Goal: Transaction & Acquisition: Obtain resource

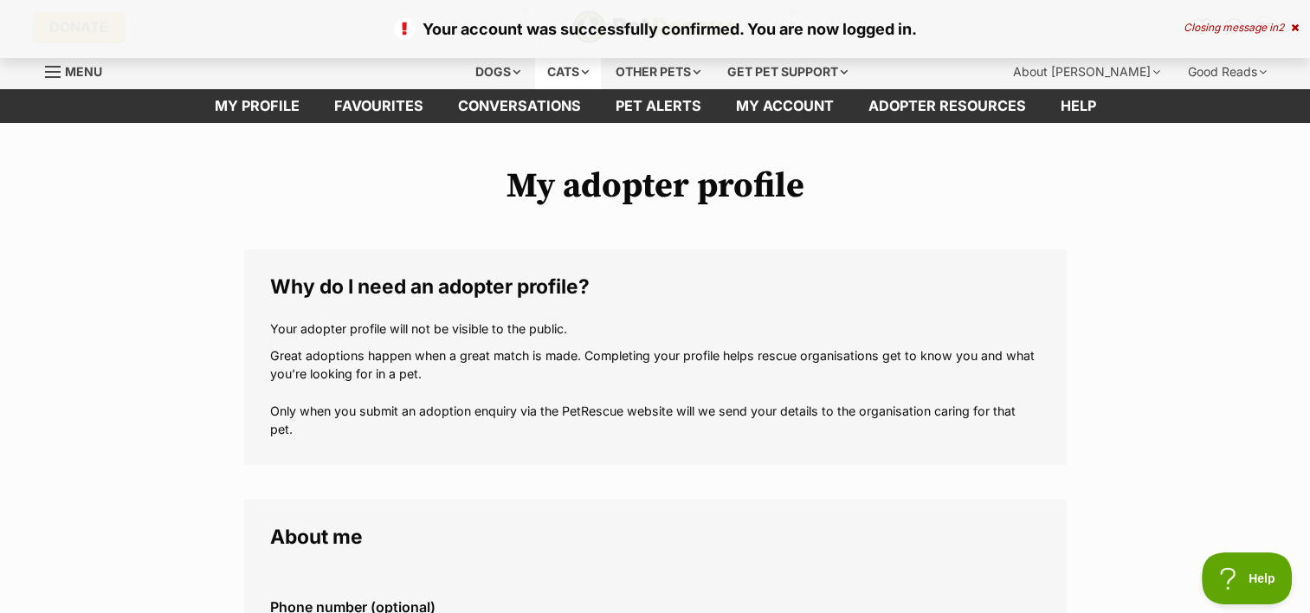
click at [589, 74] on div "Cats" at bounding box center [568, 72] width 66 height 35
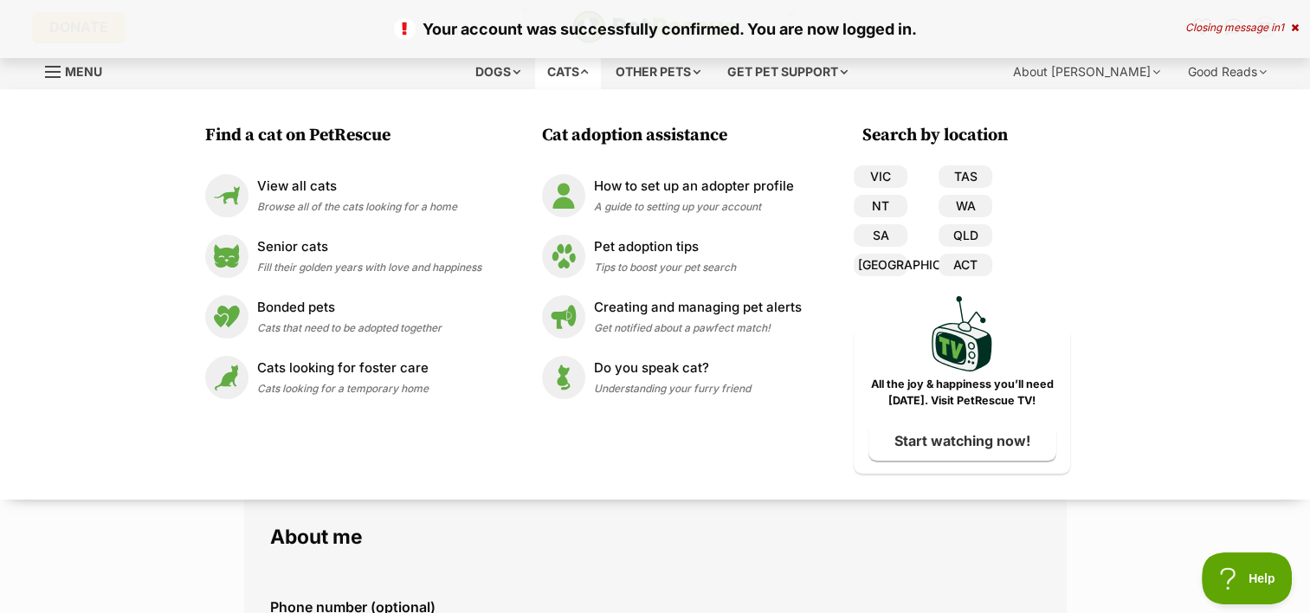
click at [585, 71] on div "Cats" at bounding box center [568, 72] width 66 height 35
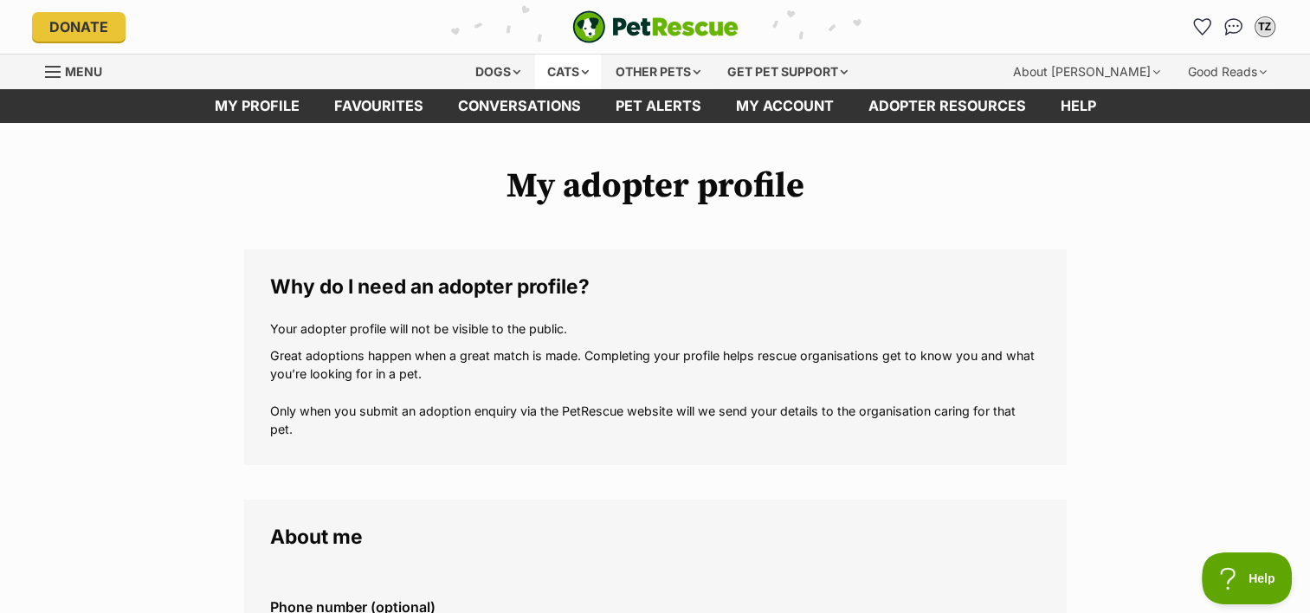
click at [560, 72] on div "Cats" at bounding box center [568, 72] width 66 height 35
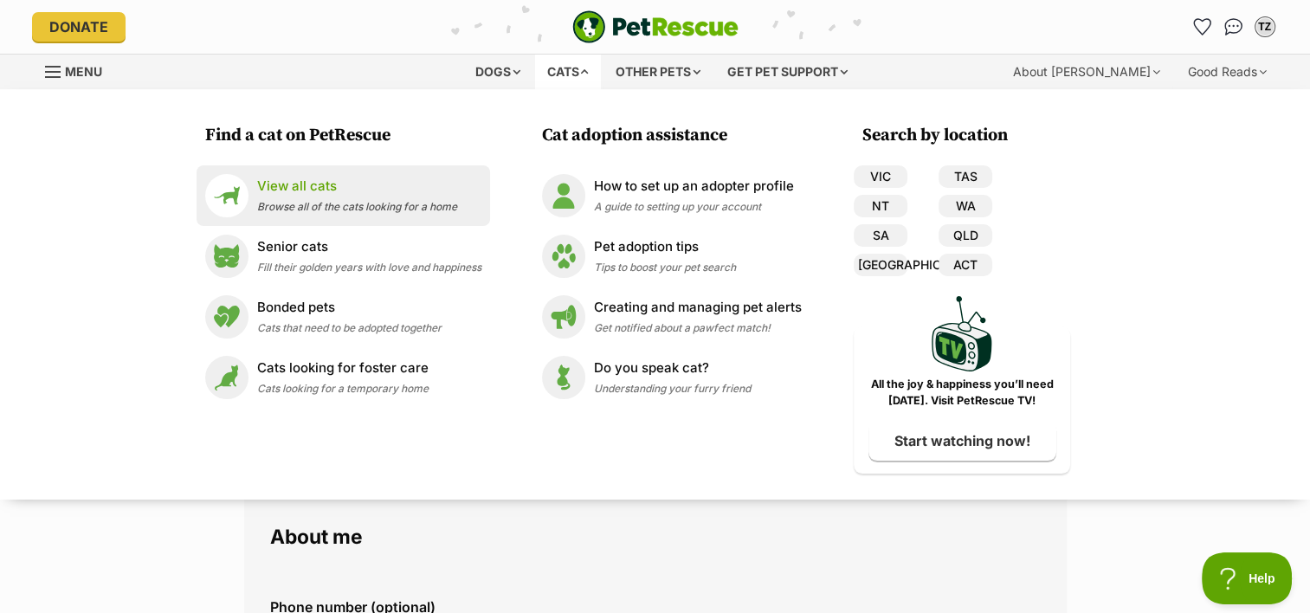
click at [285, 184] on p "View all cats" at bounding box center [357, 187] width 200 height 20
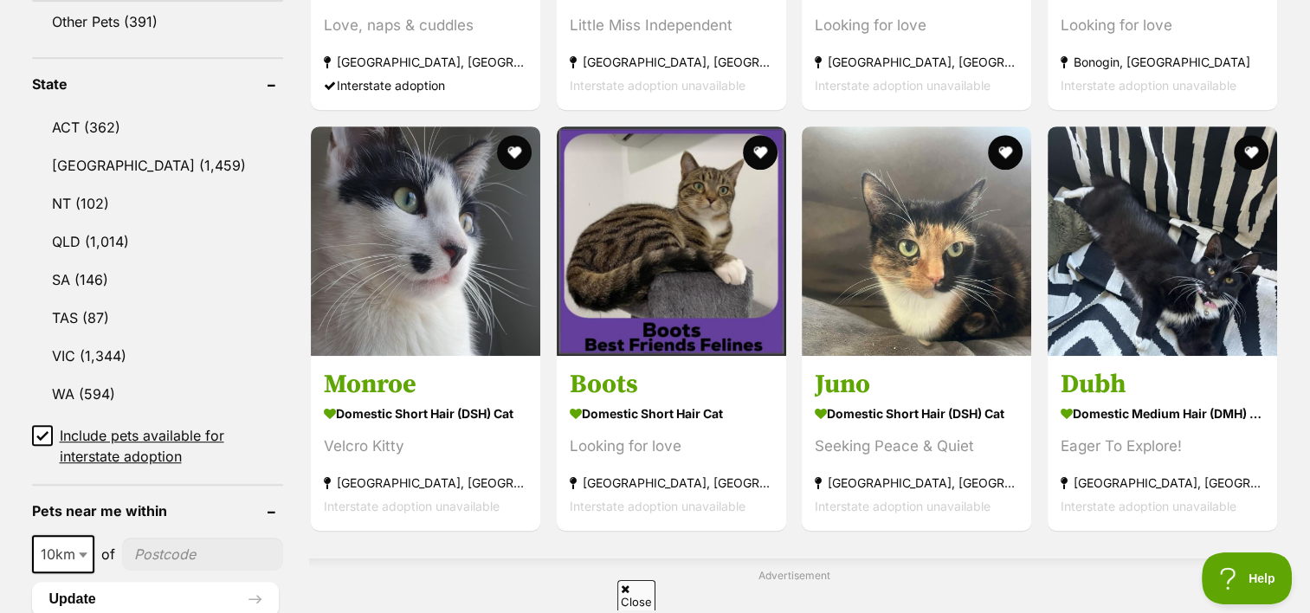
scroll to position [953, 0]
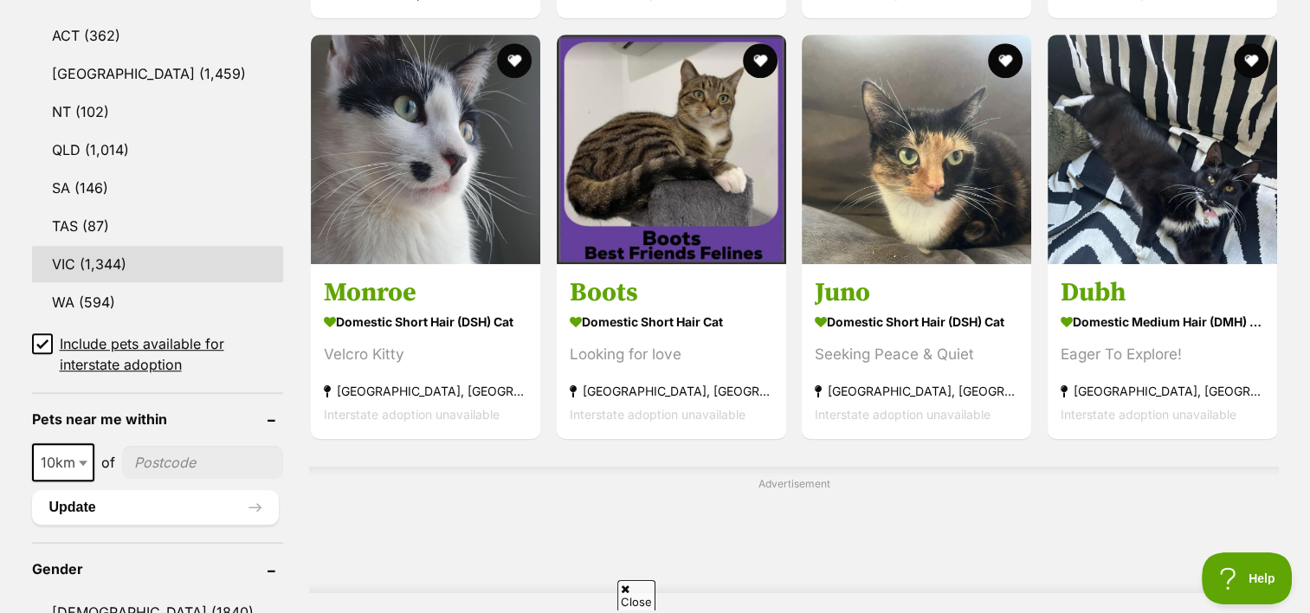
click at [85, 254] on link "VIC (1,344)" at bounding box center [158, 264] width 252 height 36
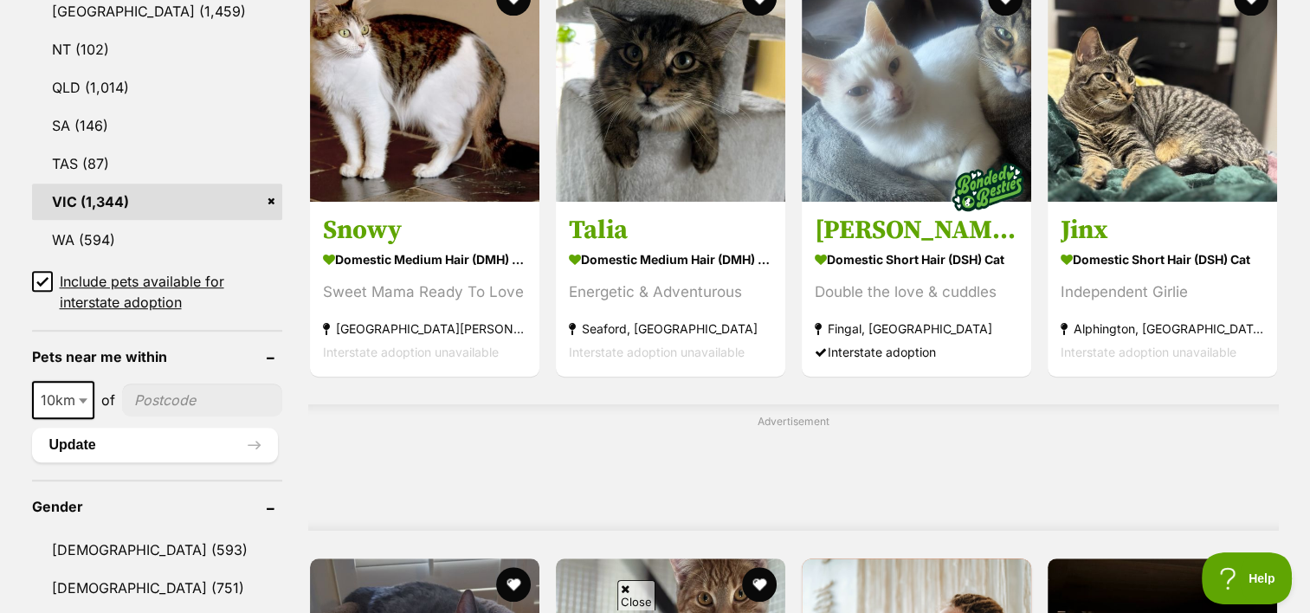
scroll to position [1039, 0]
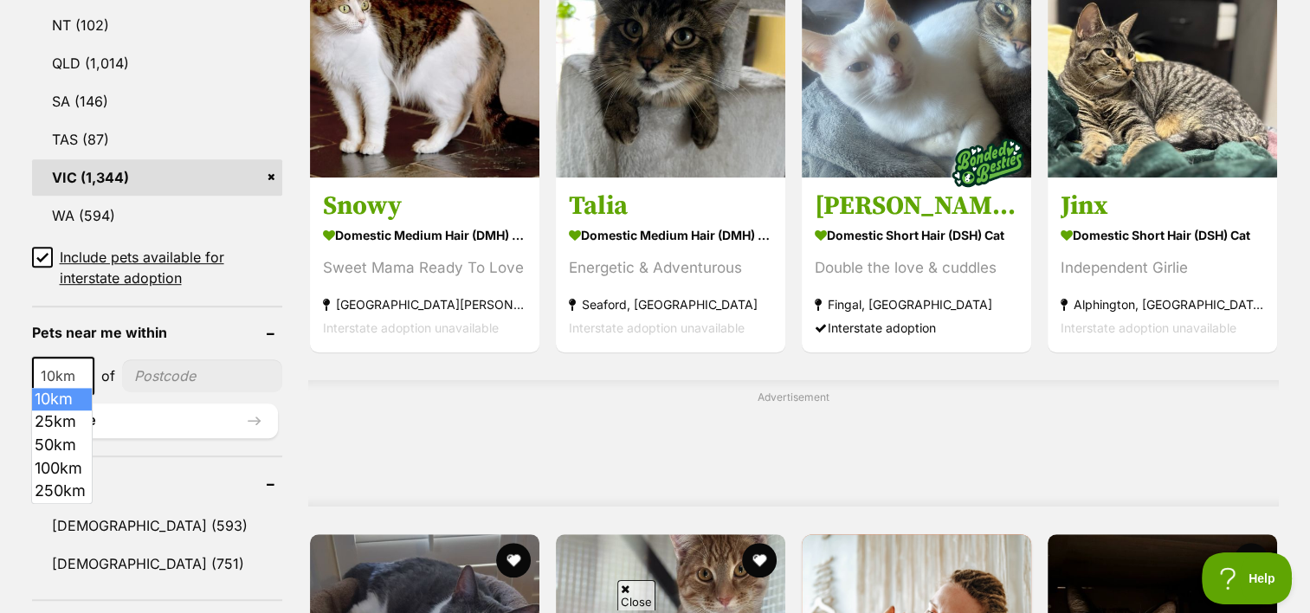
click at [80, 374] on b at bounding box center [83, 376] width 9 height 5
drag, startPoint x: 67, startPoint y: 445, endPoint x: 76, endPoint y: 440, distance: 10.9
select select "50"
click at [204, 370] on input"] "postcode" at bounding box center [204, 375] width 158 height 33
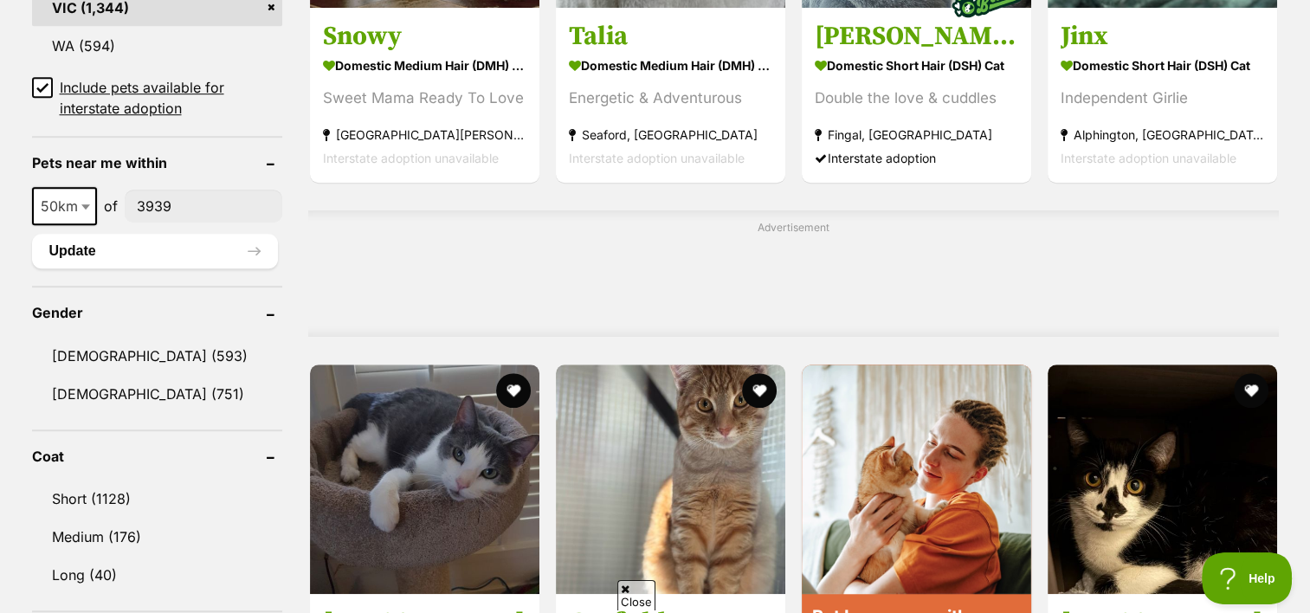
scroll to position [1213, 0]
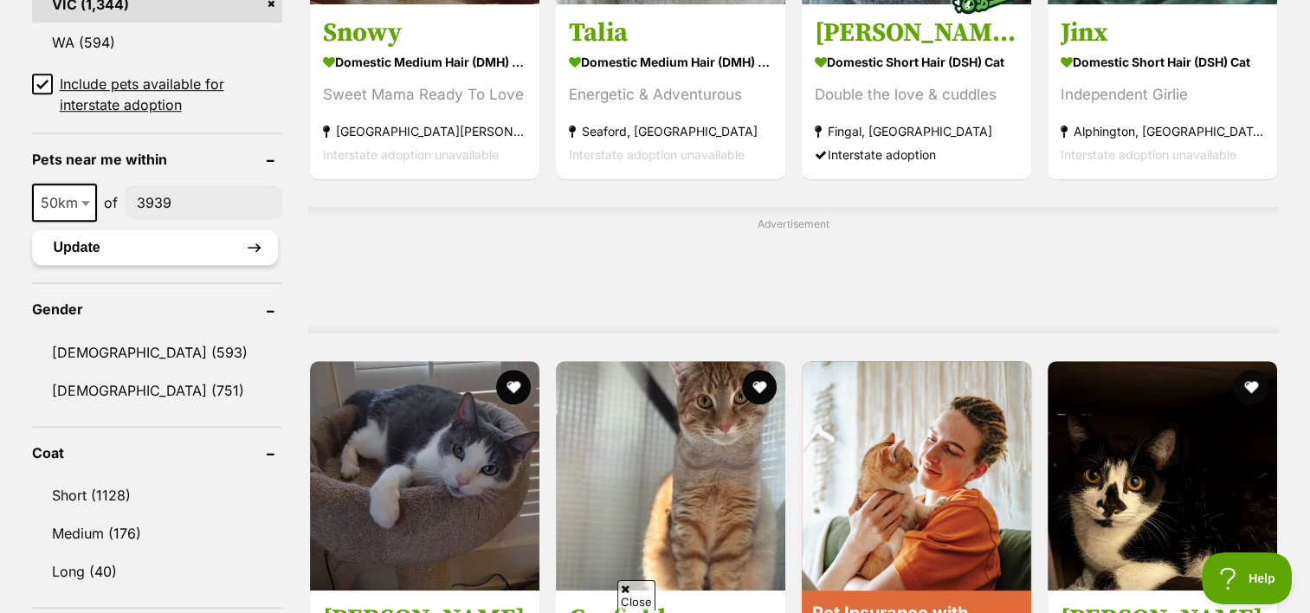
type input"] "3939"
click at [68, 236] on button "Update" at bounding box center [155, 247] width 246 height 35
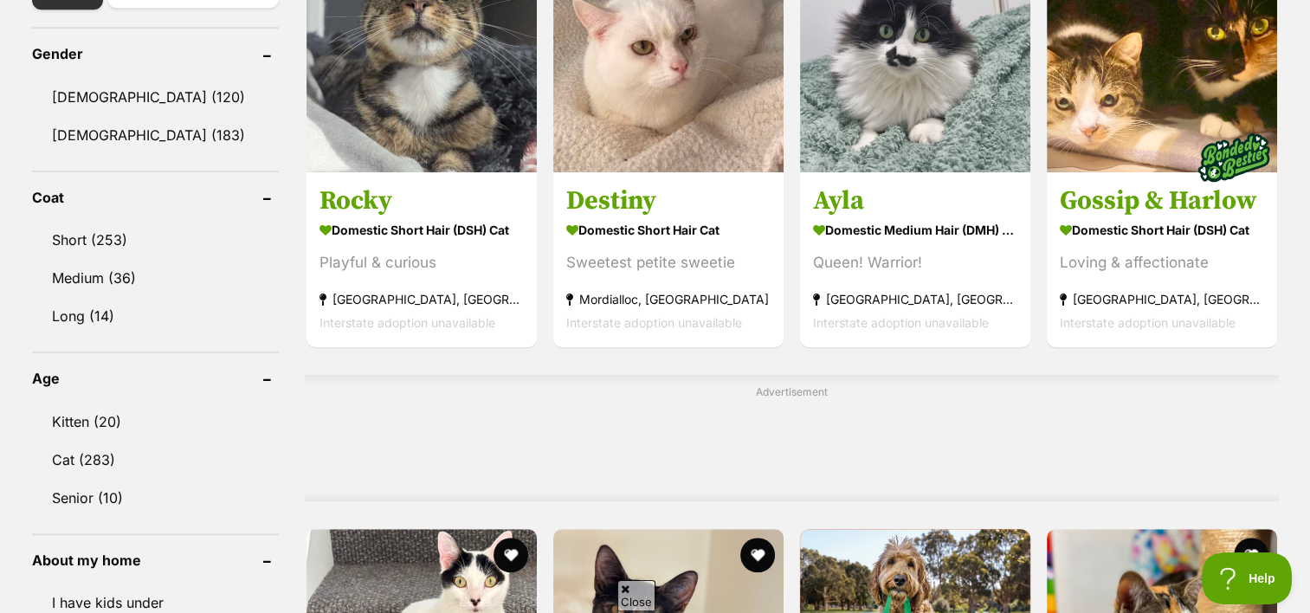
scroll to position [953, 0]
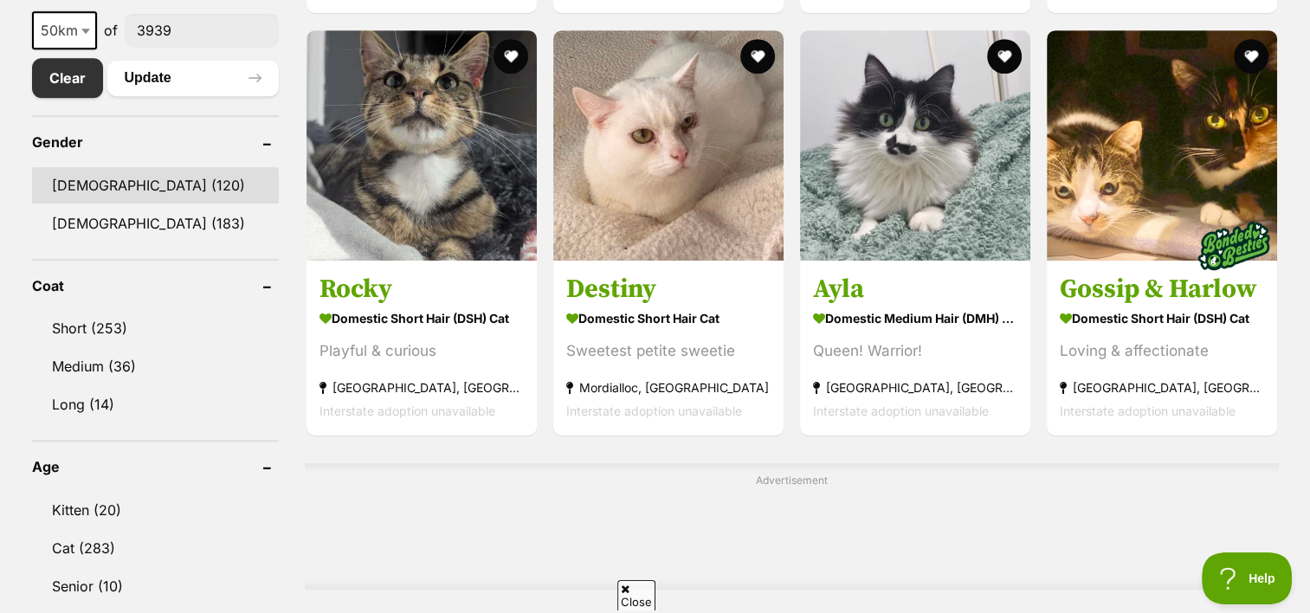
click at [79, 177] on link "[DEMOGRAPHIC_DATA] (120)" at bounding box center [155, 185] width 247 height 36
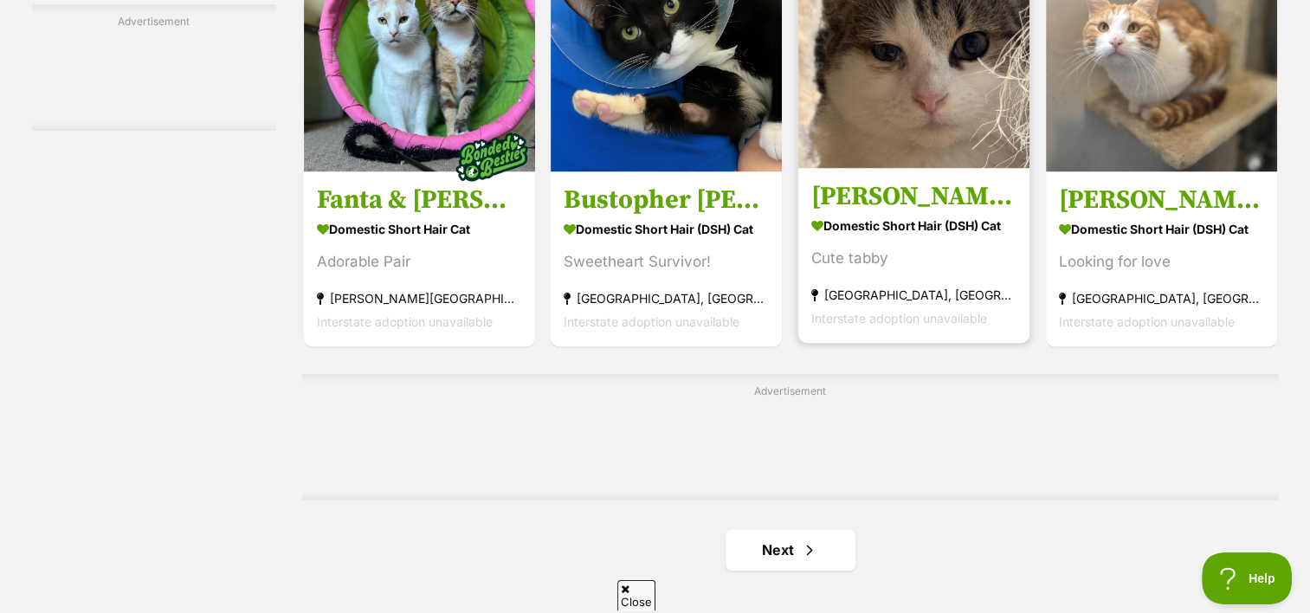
scroll to position [2772, 0]
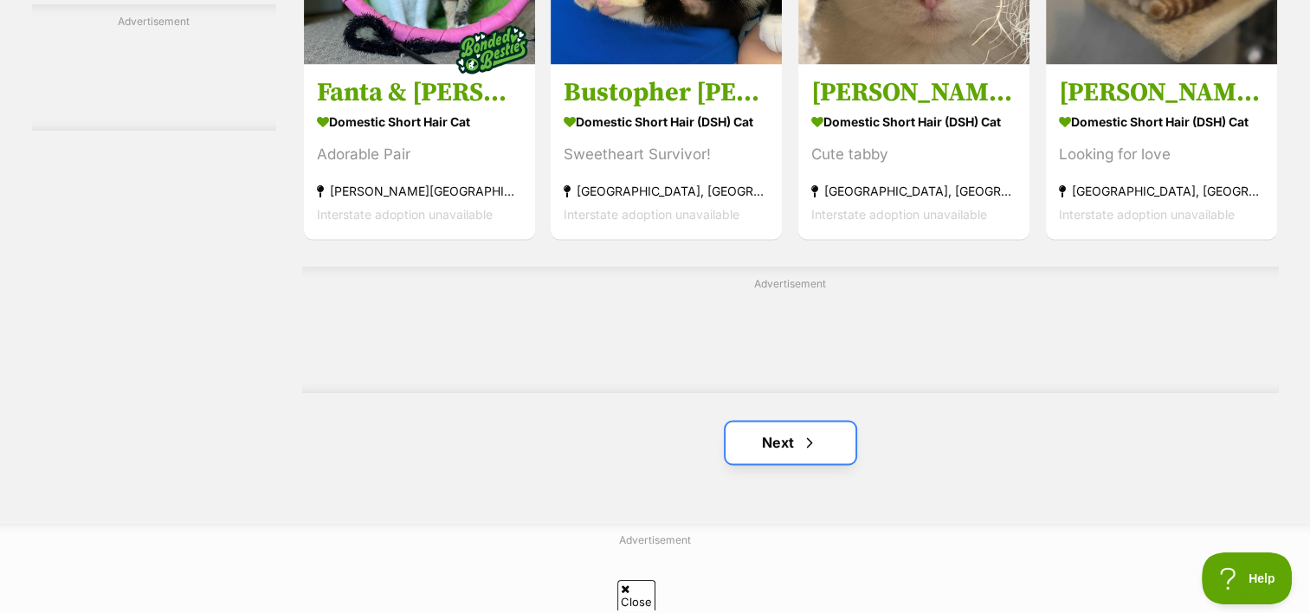
click at [778, 449] on link "Next" at bounding box center [791, 443] width 130 height 42
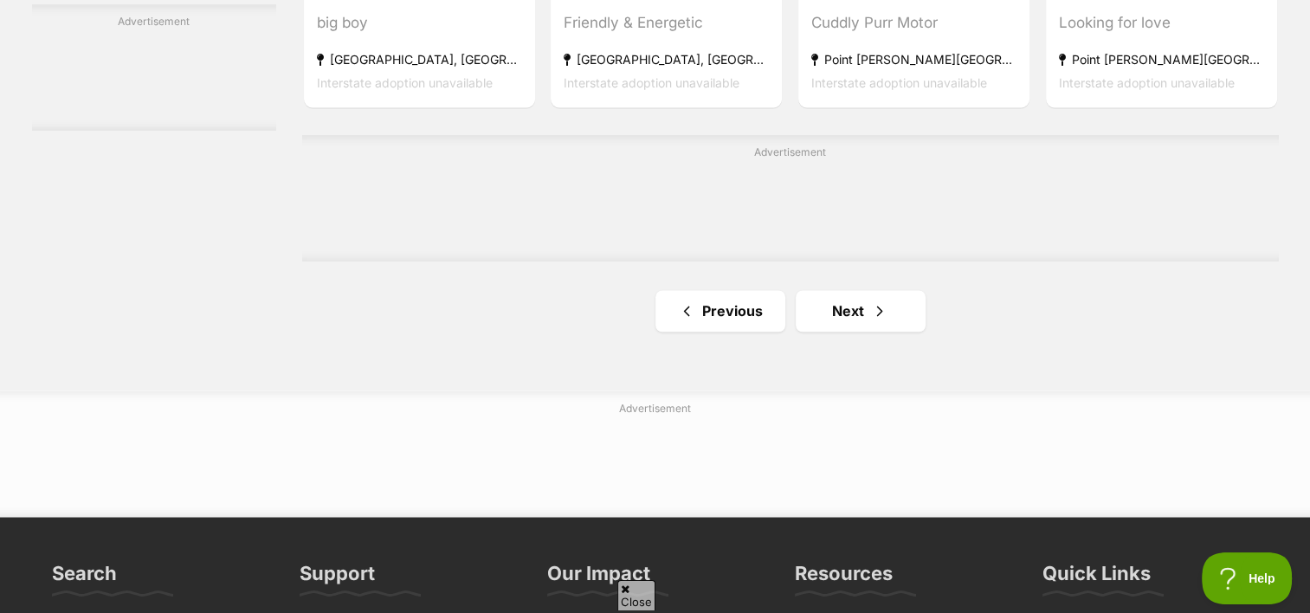
scroll to position [2945, 0]
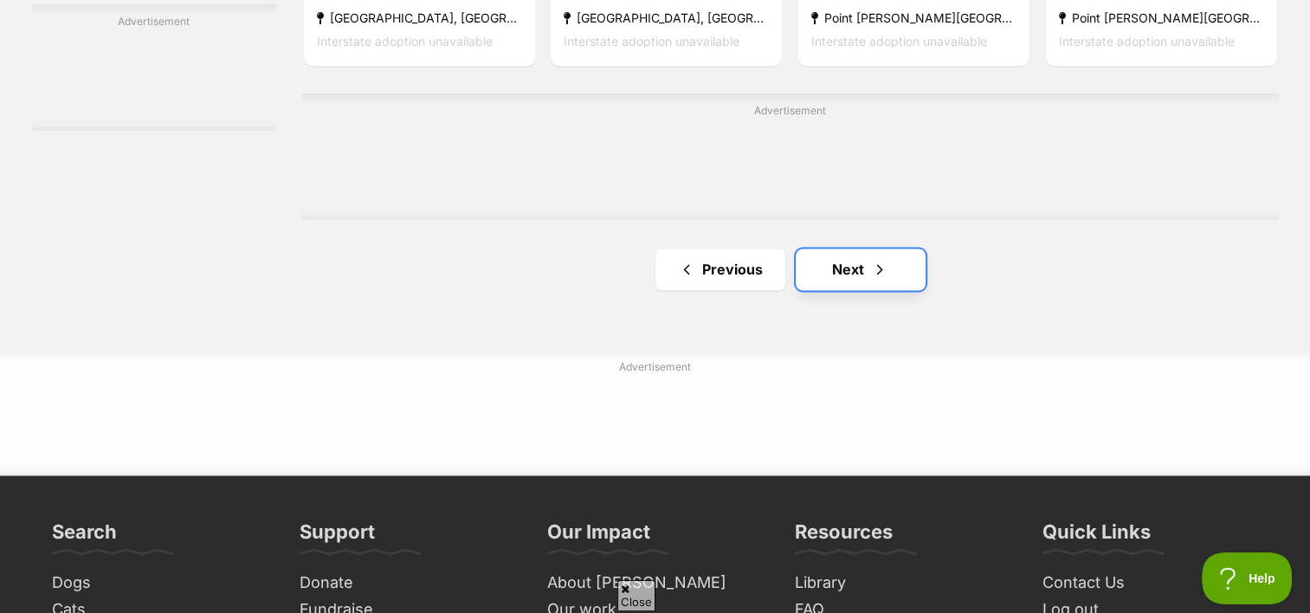
click at [884, 280] on span "Next page" at bounding box center [879, 269] width 17 height 21
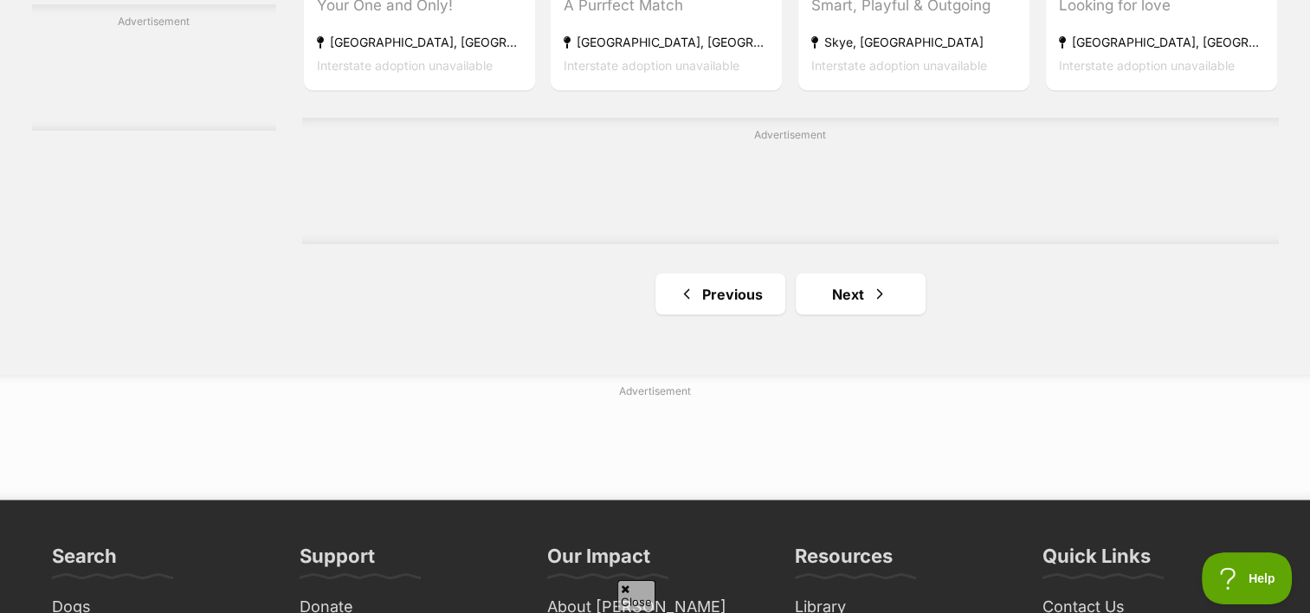
scroll to position [3031, 0]
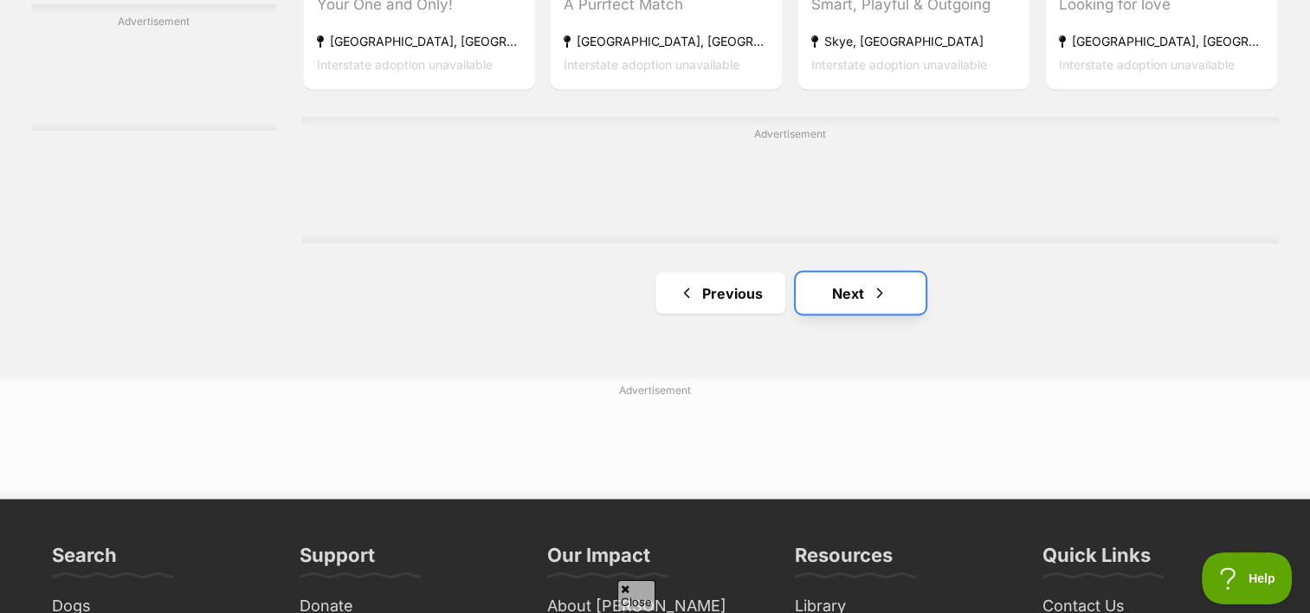
click at [862, 295] on link "Next" at bounding box center [861, 293] width 130 height 42
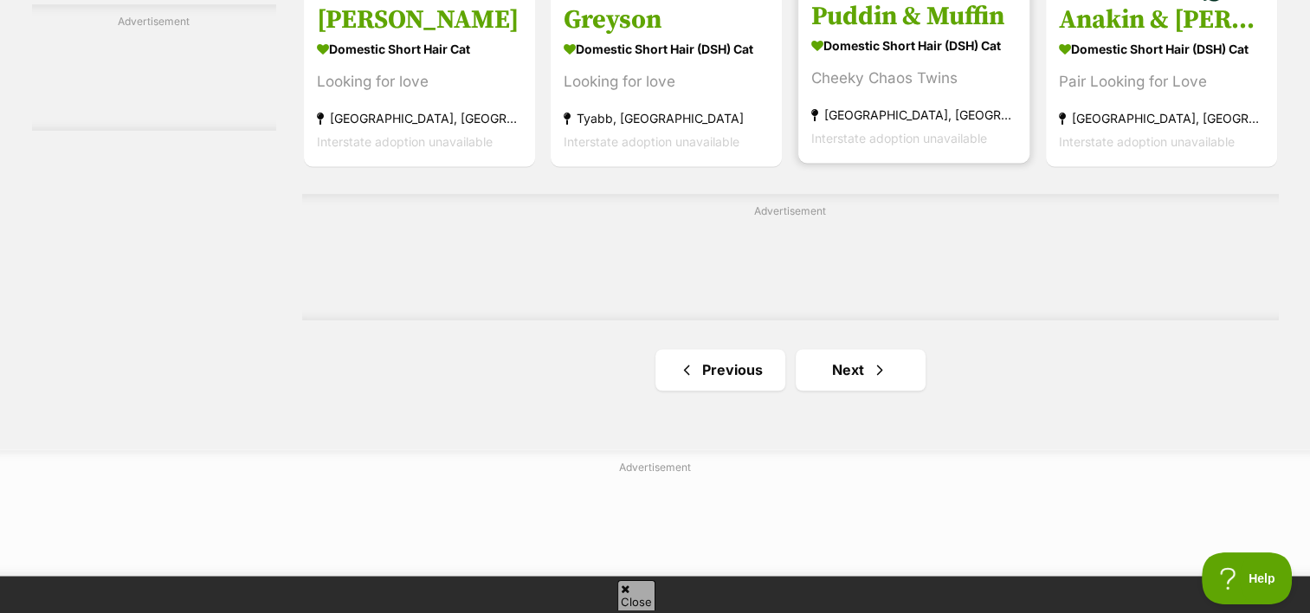
scroll to position [2858, 0]
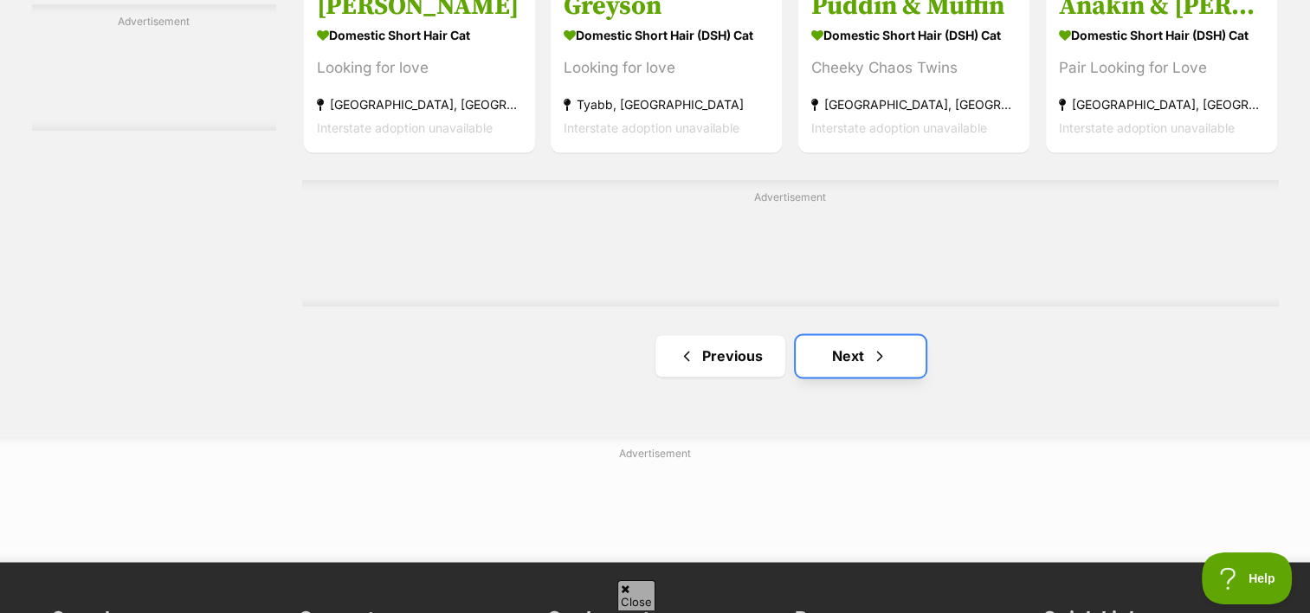
click at [842, 348] on link "Next" at bounding box center [861, 356] width 130 height 42
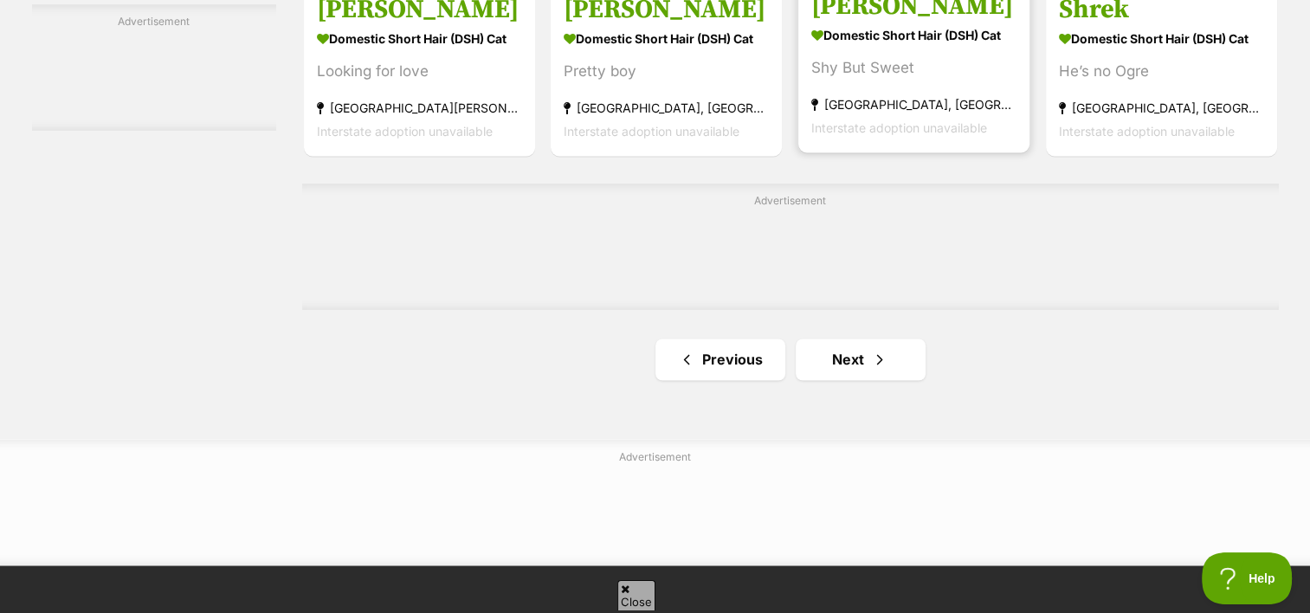
scroll to position [2858, 0]
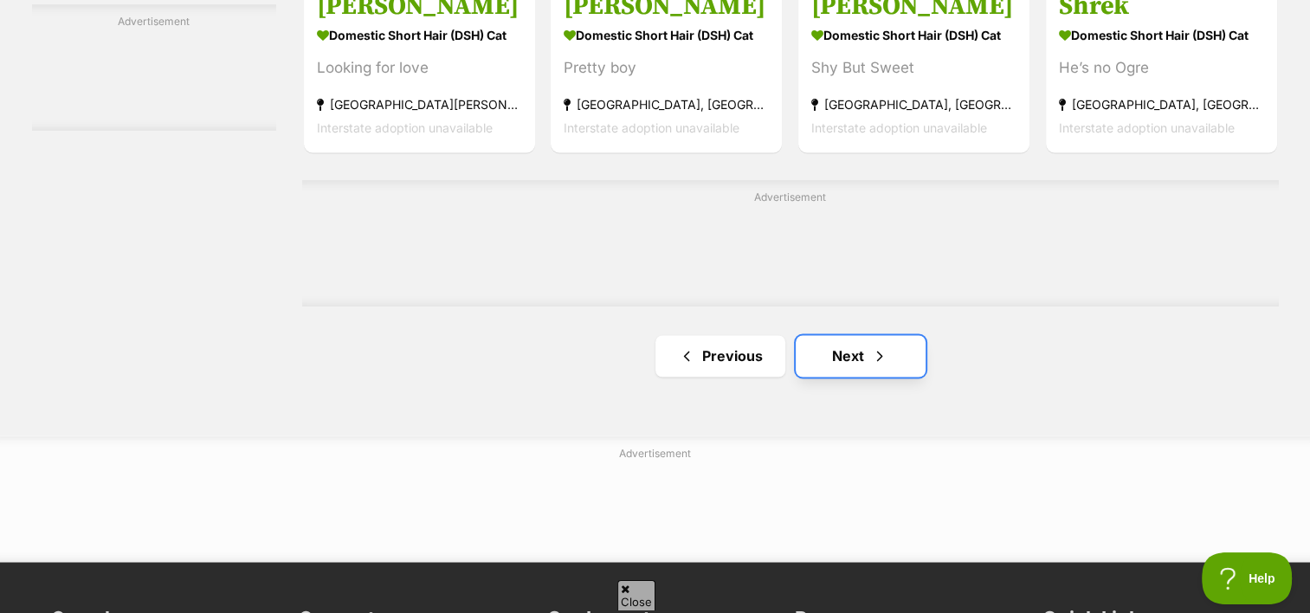
click at [843, 364] on link "Next" at bounding box center [861, 356] width 130 height 42
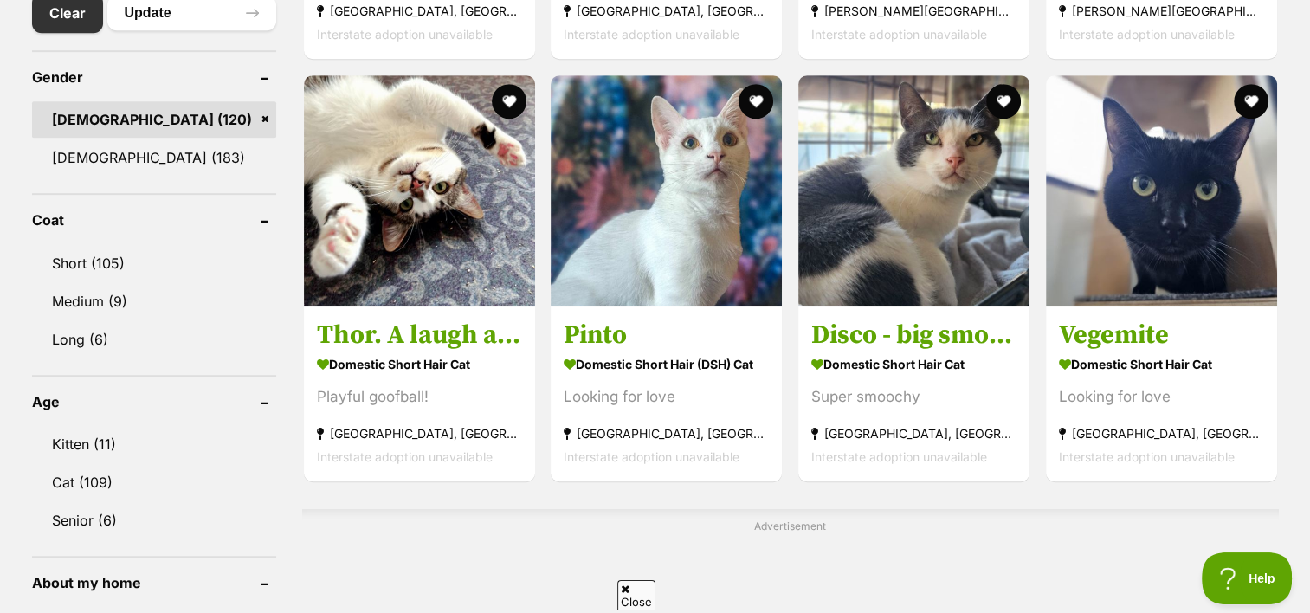
scroll to position [953, 0]
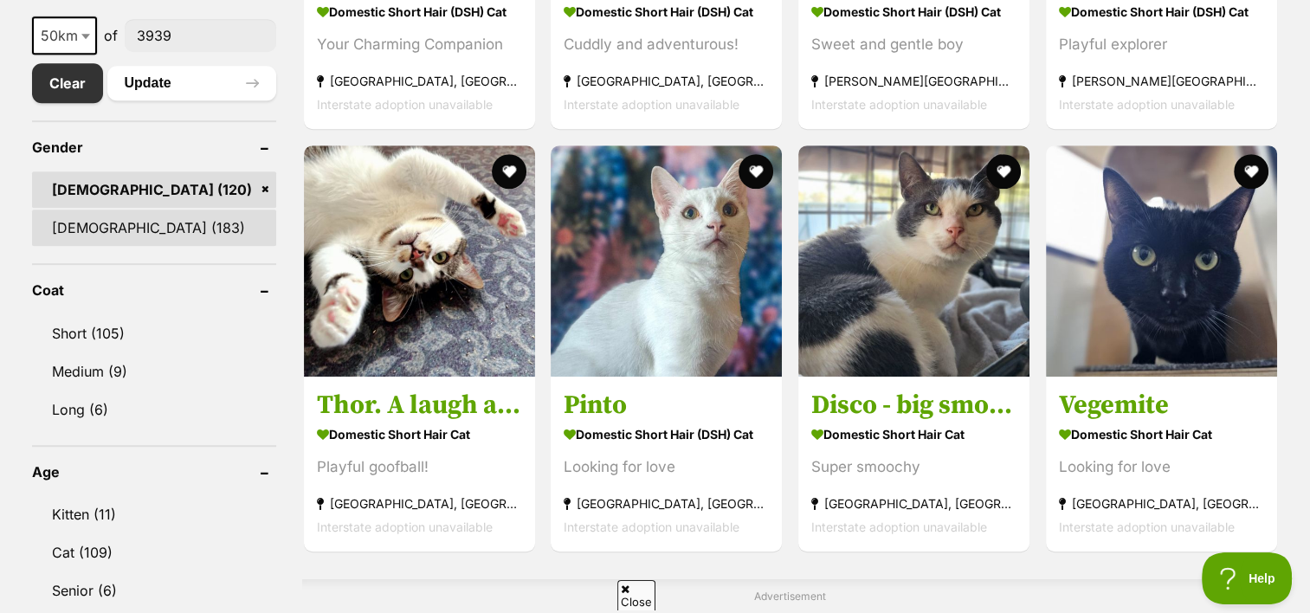
click at [94, 219] on link "[DEMOGRAPHIC_DATA] (183)" at bounding box center [154, 228] width 244 height 36
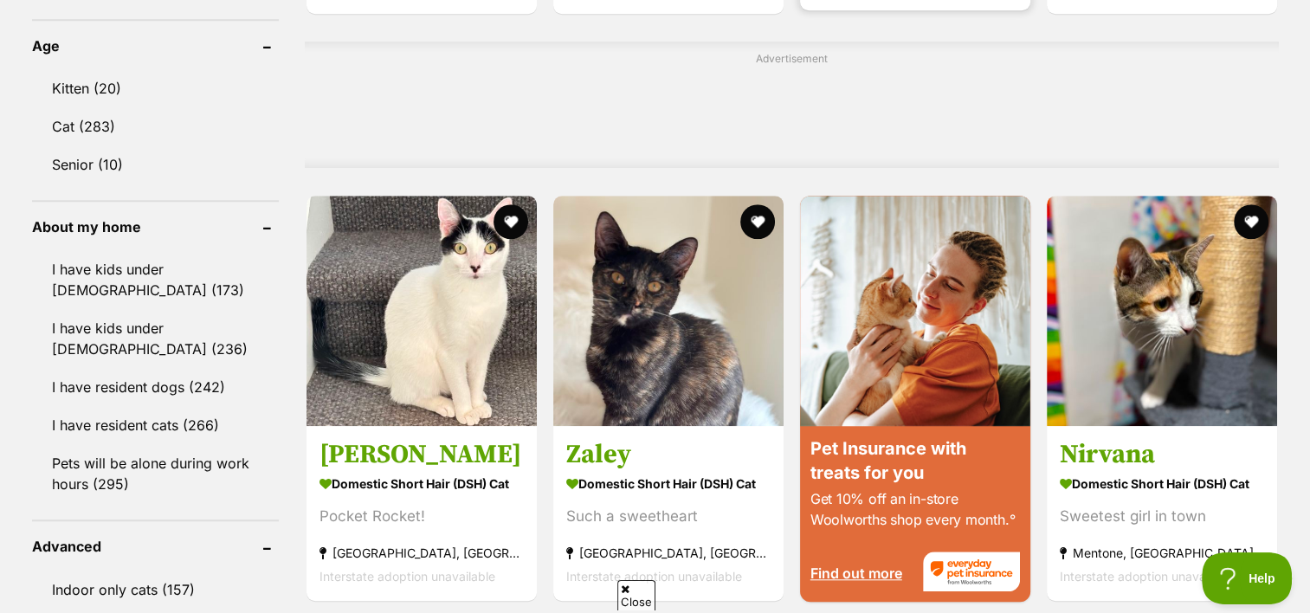
scroll to position [1386, 0]
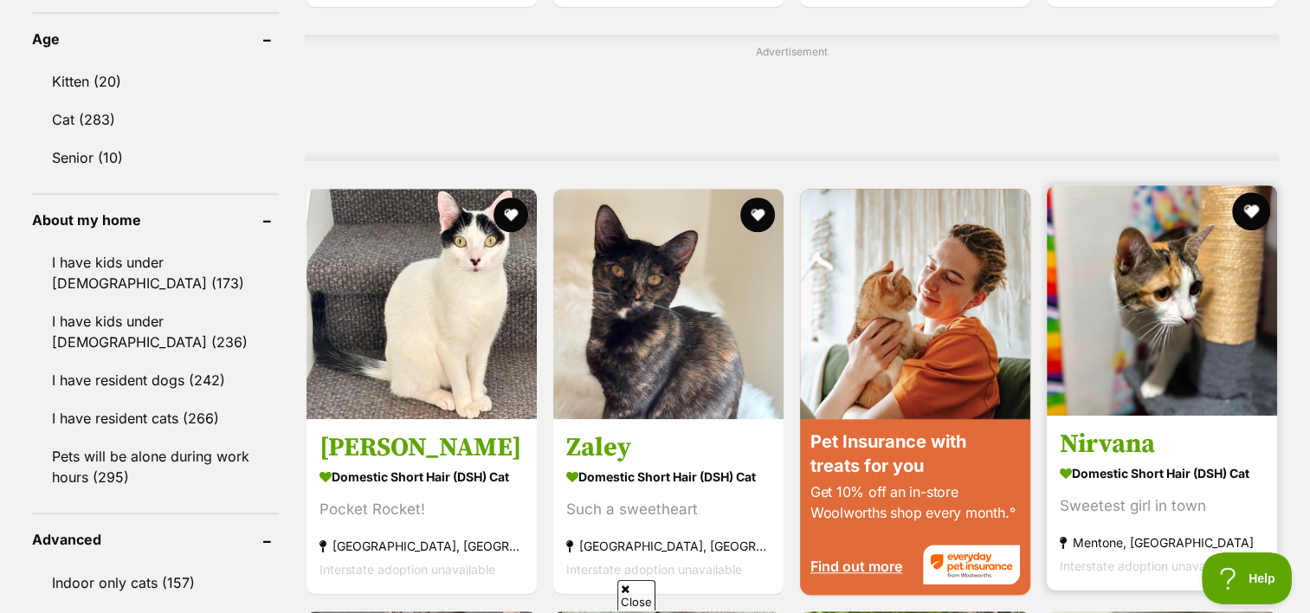
click at [1247, 214] on button "favourite" at bounding box center [1251, 211] width 38 height 38
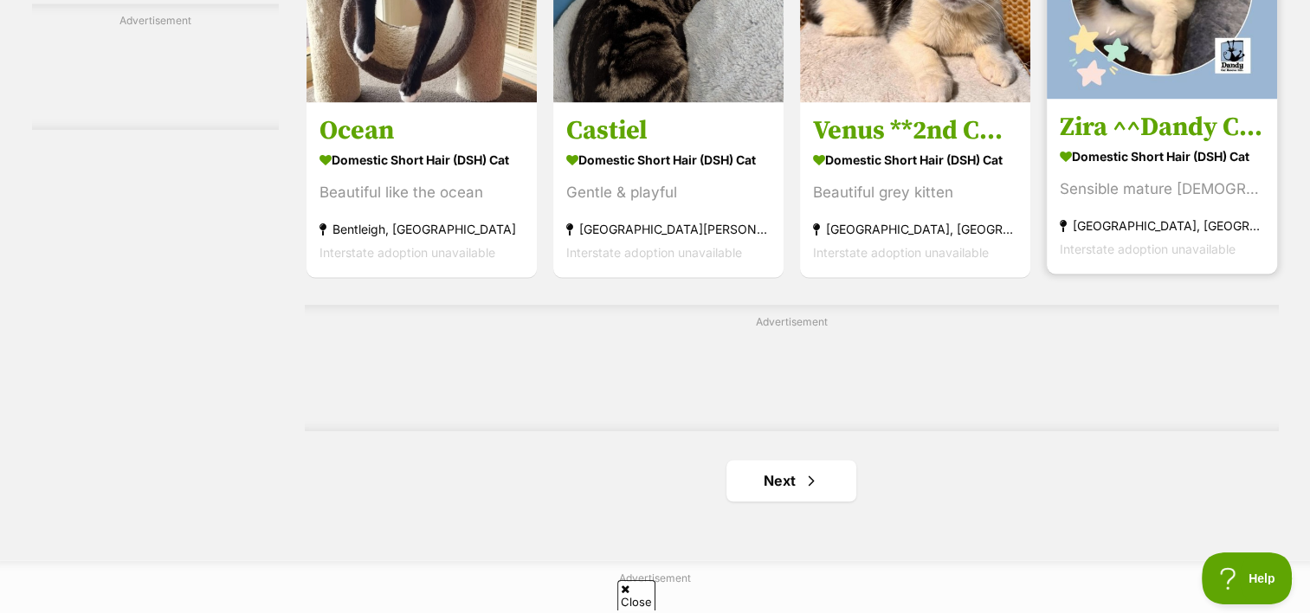
scroll to position [2772, 0]
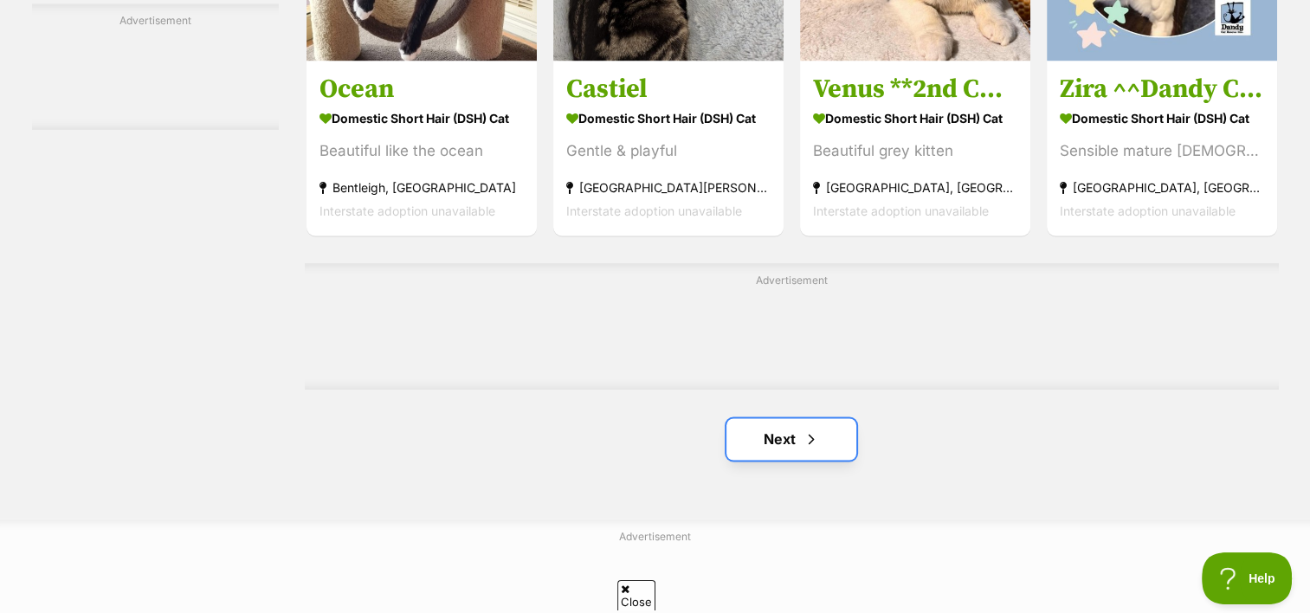
click at [773, 436] on link "Next" at bounding box center [792, 439] width 130 height 42
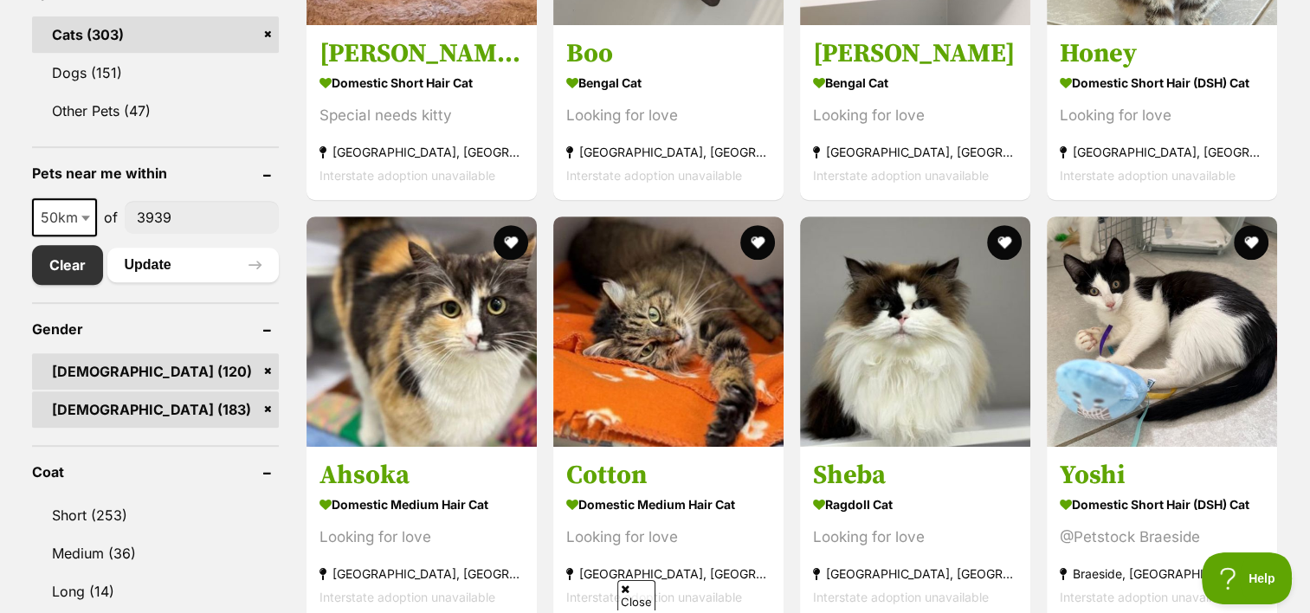
scroll to position [866, 0]
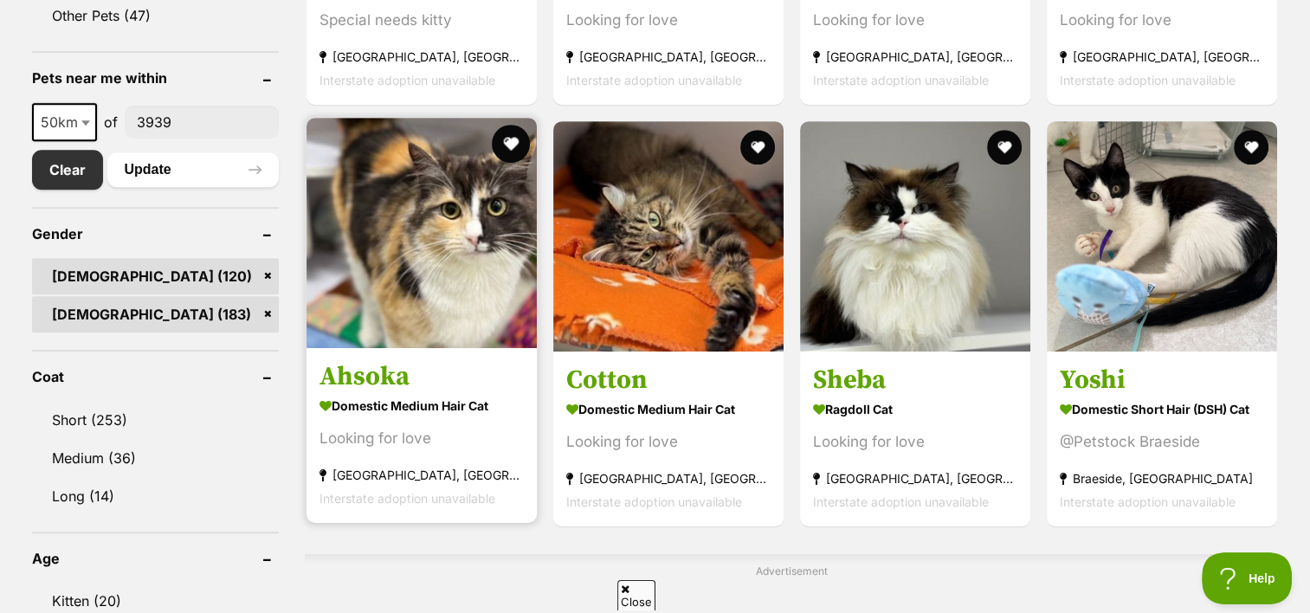
click at [502, 138] on button "favourite" at bounding box center [511, 144] width 38 height 38
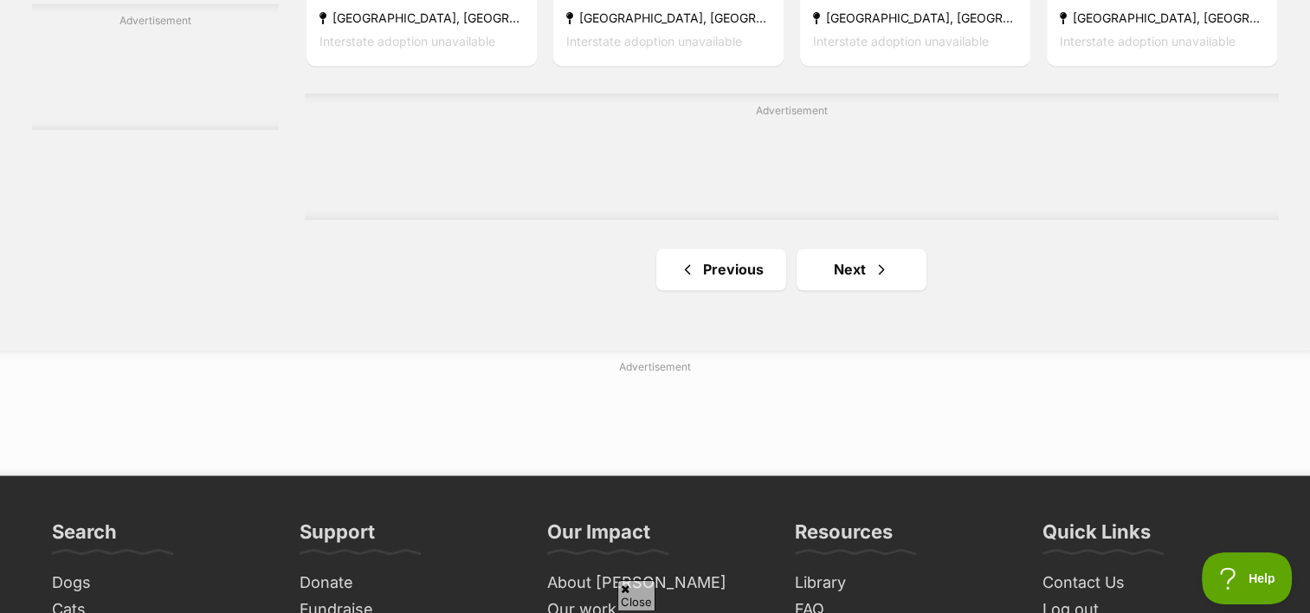
scroll to position [2945, 0]
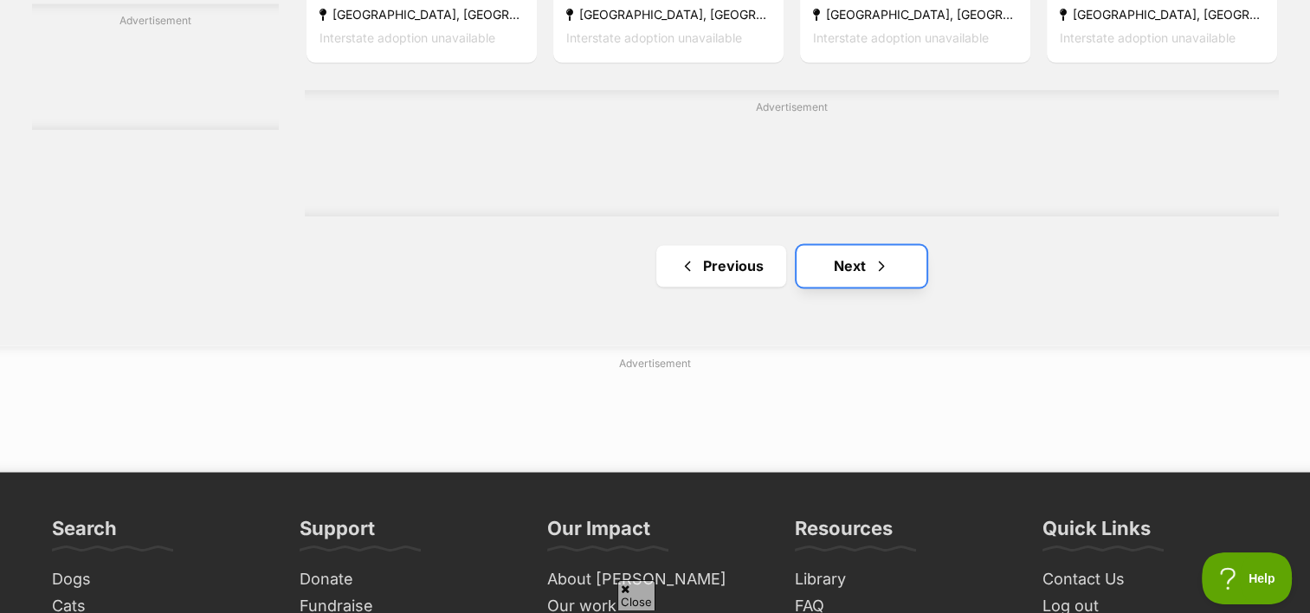
click at [863, 280] on link "Next" at bounding box center [862, 266] width 130 height 42
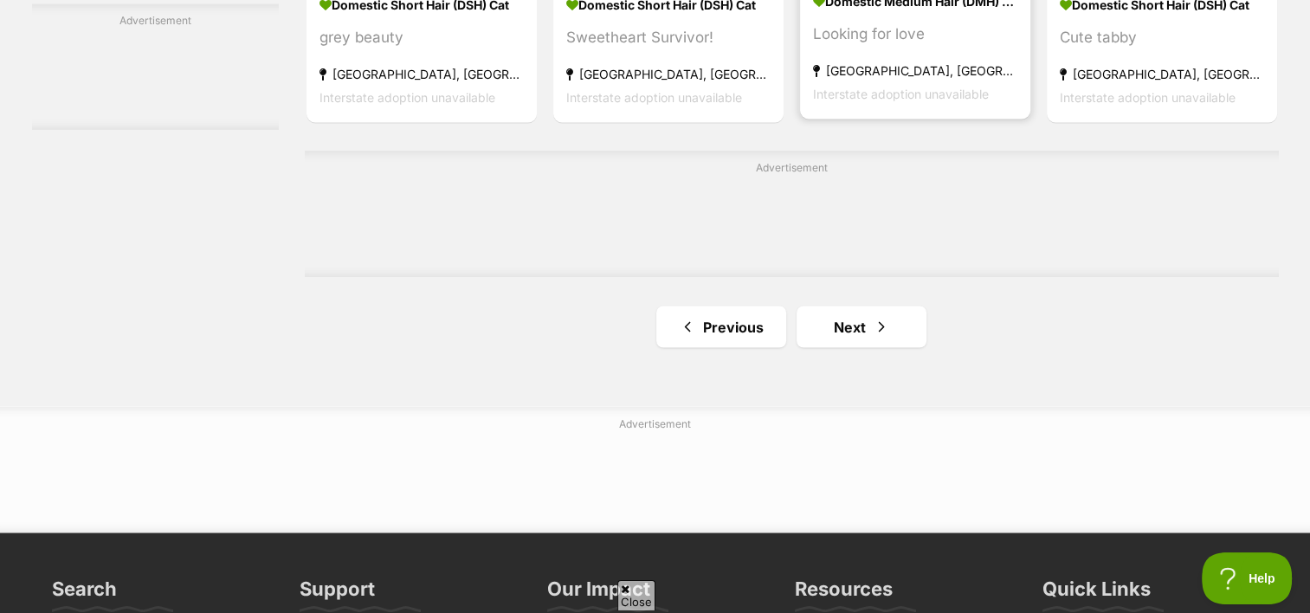
scroll to position [3031, 0]
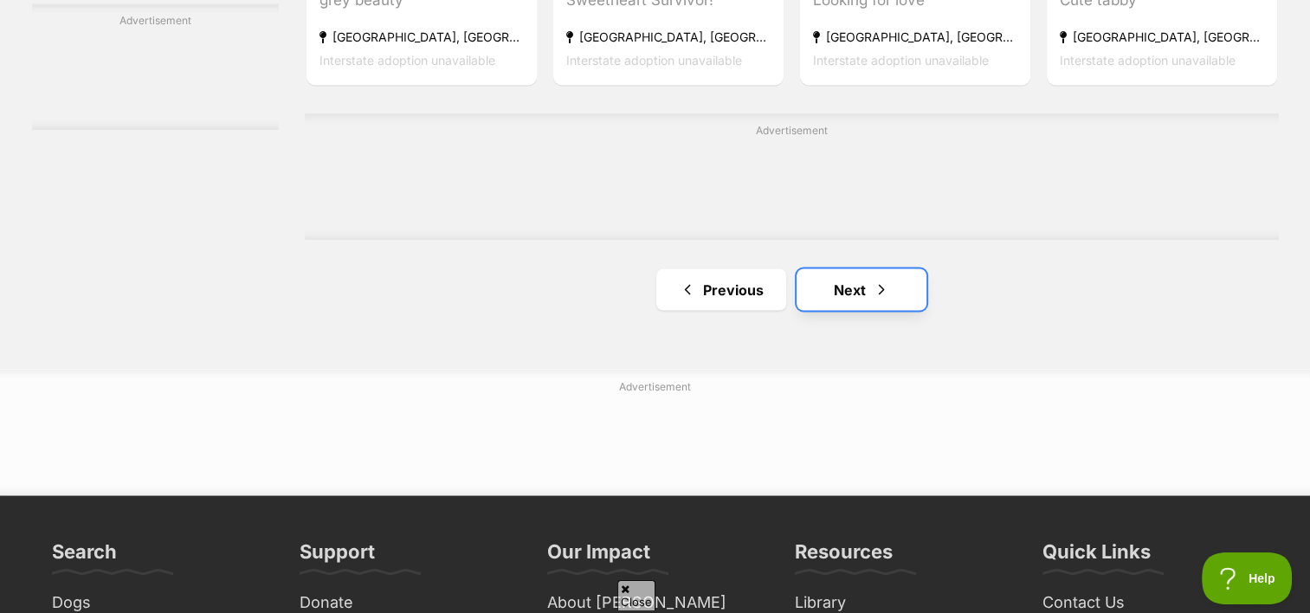
click at [857, 303] on link "Next" at bounding box center [862, 289] width 130 height 42
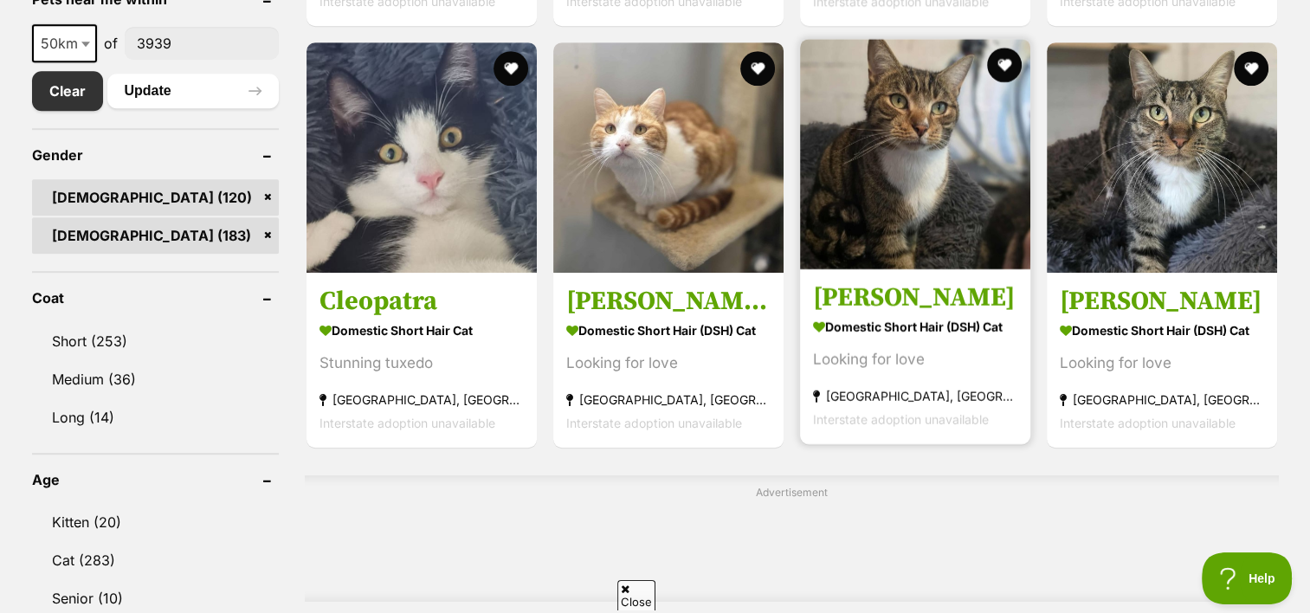
scroll to position [953, 0]
